Goal: Find specific page/section: Find specific page/section

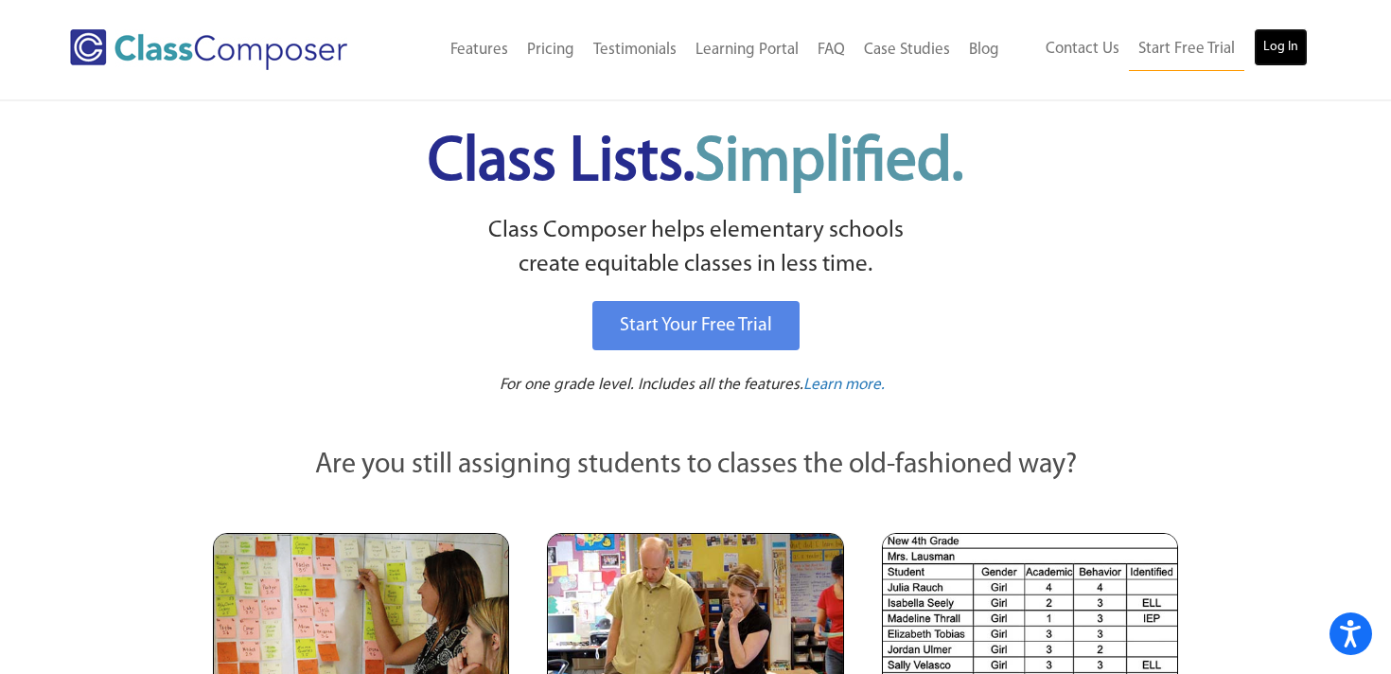
click at [1291, 45] on link "Log In" at bounding box center [1281, 47] width 54 height 38
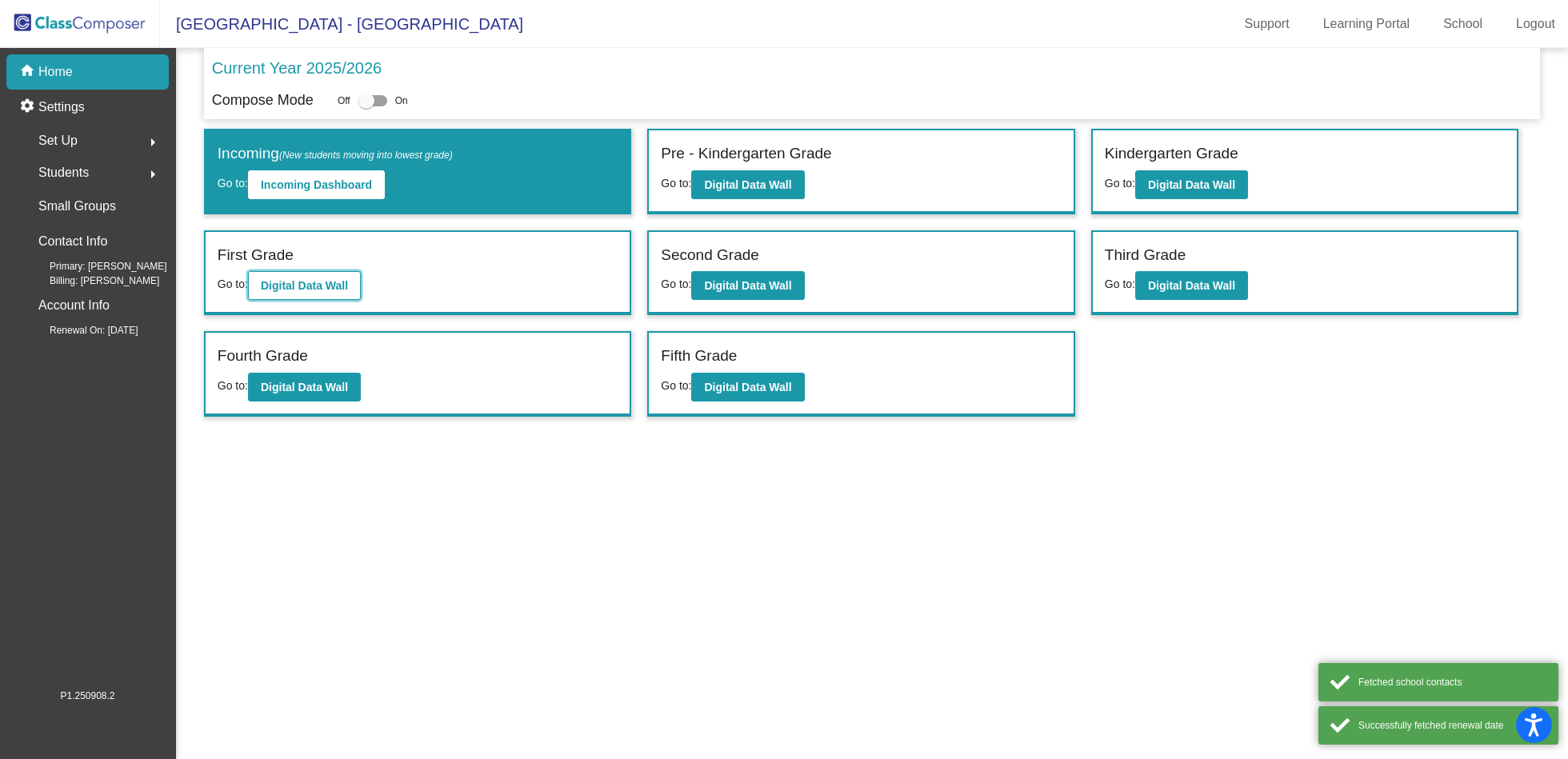
click at [299, 292] on button "Digital Data Wall" at bounding box center [304, 286] width 112 height 29
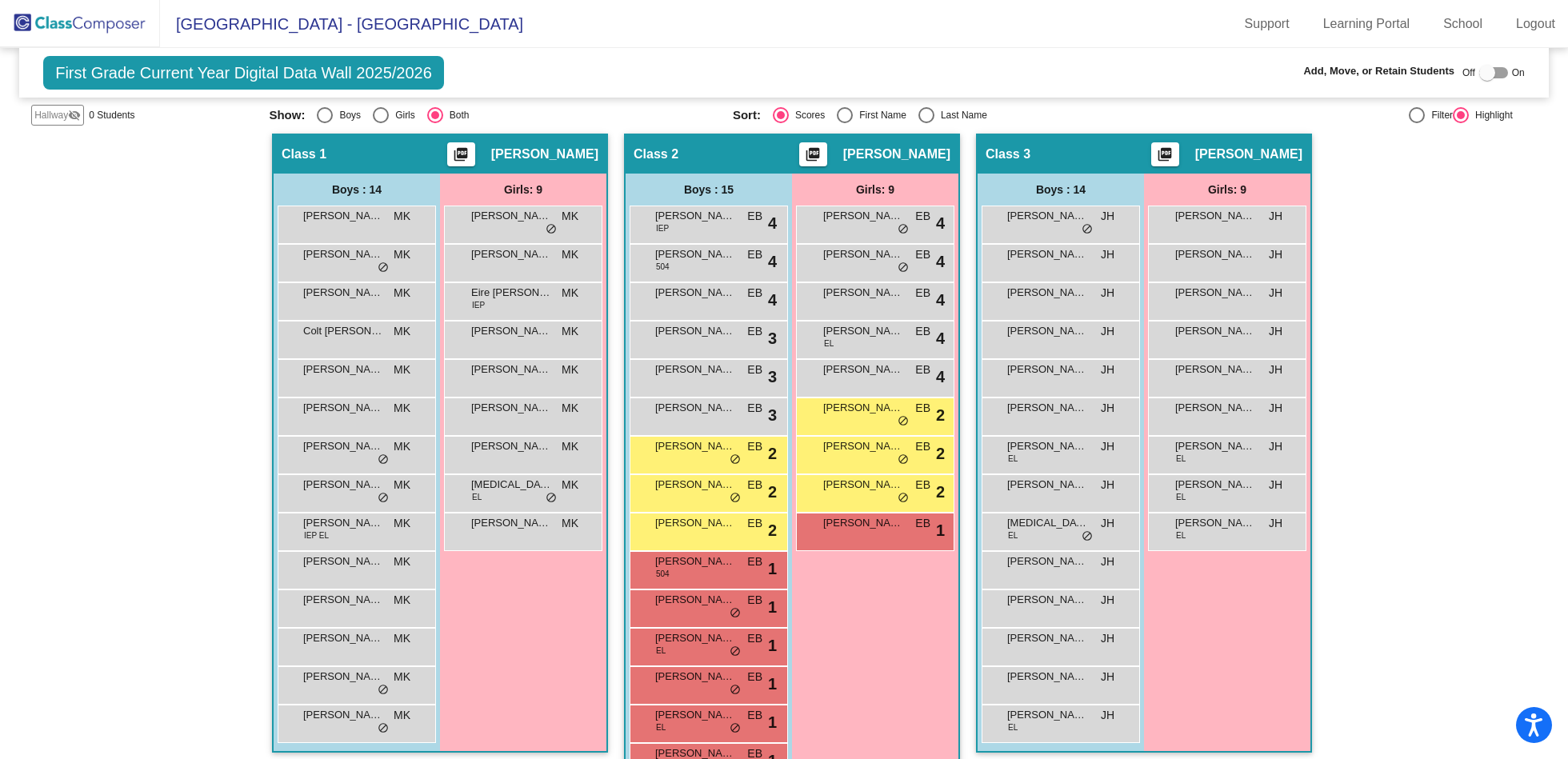
scroll to position [299, 0]
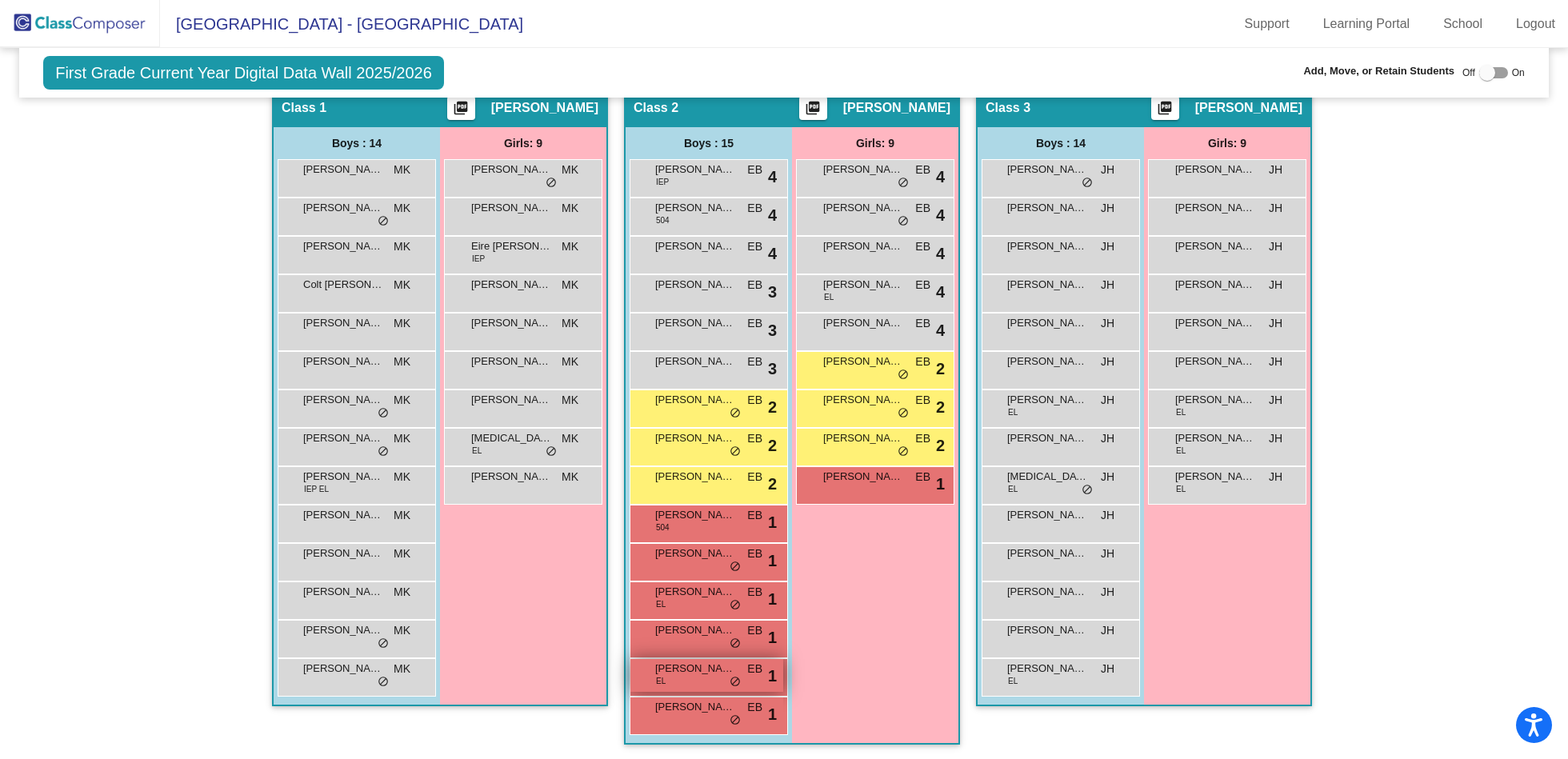
click at [706, 664] on span "Kaison Tsai" at bounding box center [695, 668] width 80 height 16
